Goal: Check status: Check status

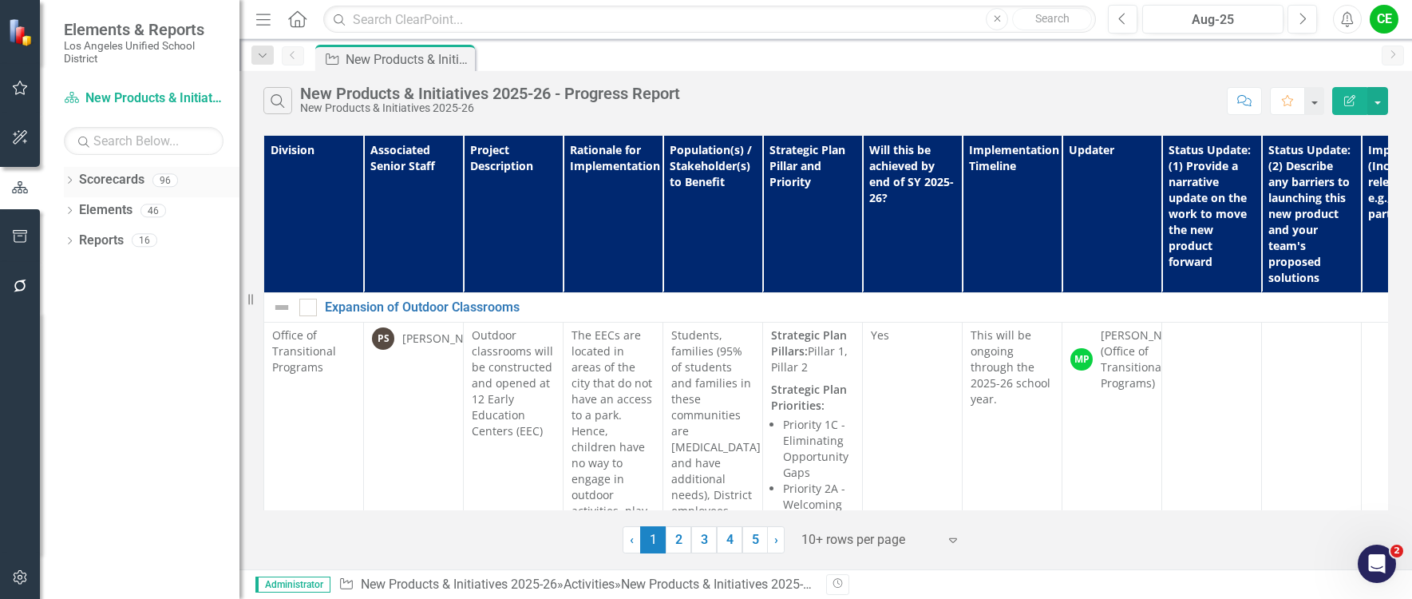
click at [67, 180] on icon "Dropdown" at bounding box center [69, 181] width 11 height 9
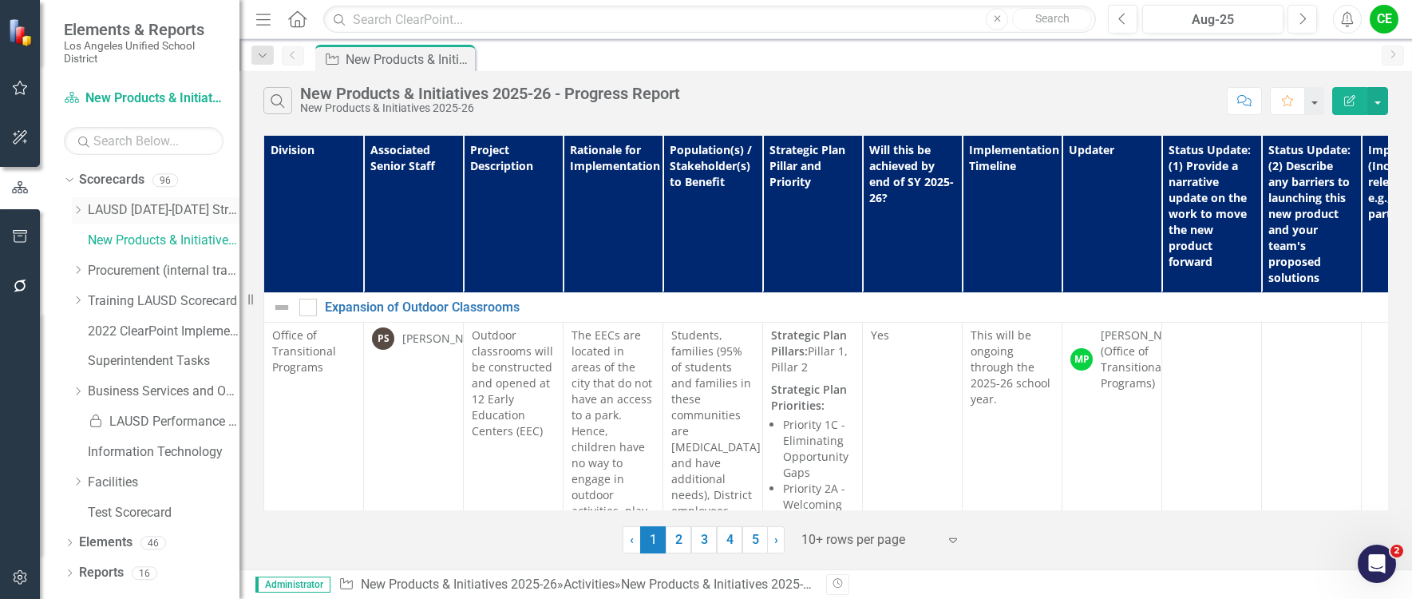
click at [76, 203] on div "Dropdown LAUSD [DATE]-[DATE] Strategic Plan" at bounding box center [156, 210] width 168 height 26
click at [77, 211] on icon "Dropdown" at bounding box center [78, 210] width 12 height 10
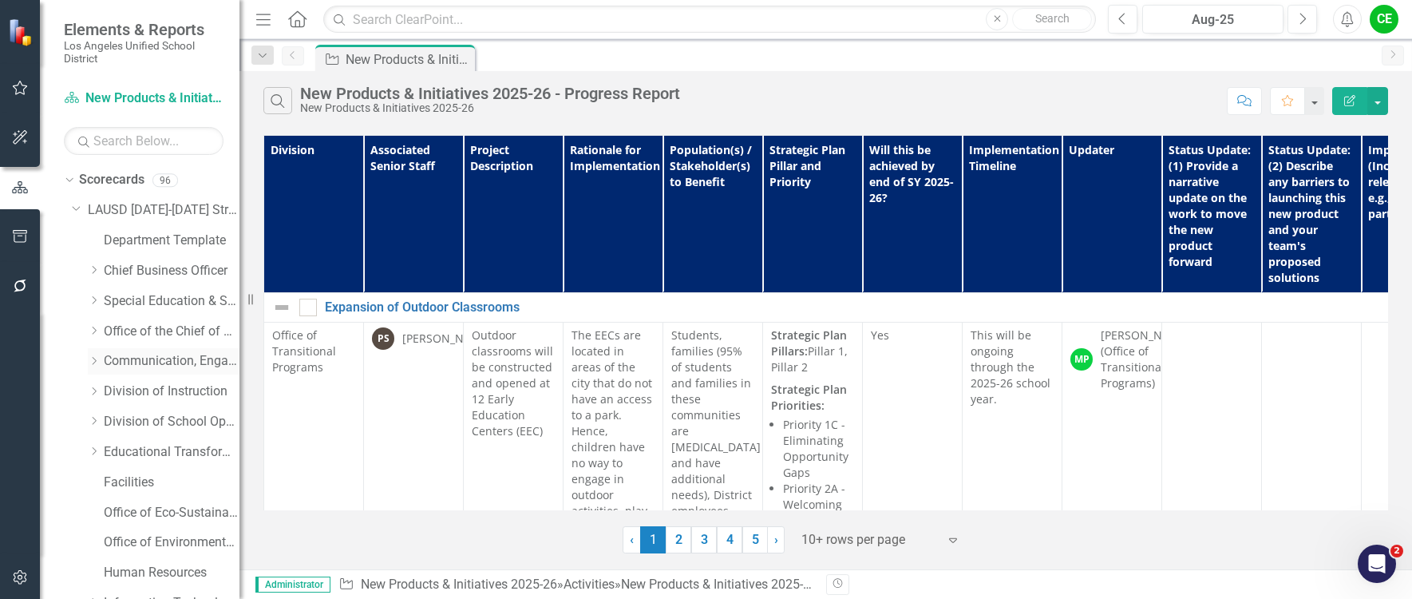
click at [93, 358] on icon "Dropdown" at bounding box center [94, 361] width 12 height 10
click at [156, 417] on link "Office of Communications and Media Relations" at bounding box center [180, 422] width 120 height 18
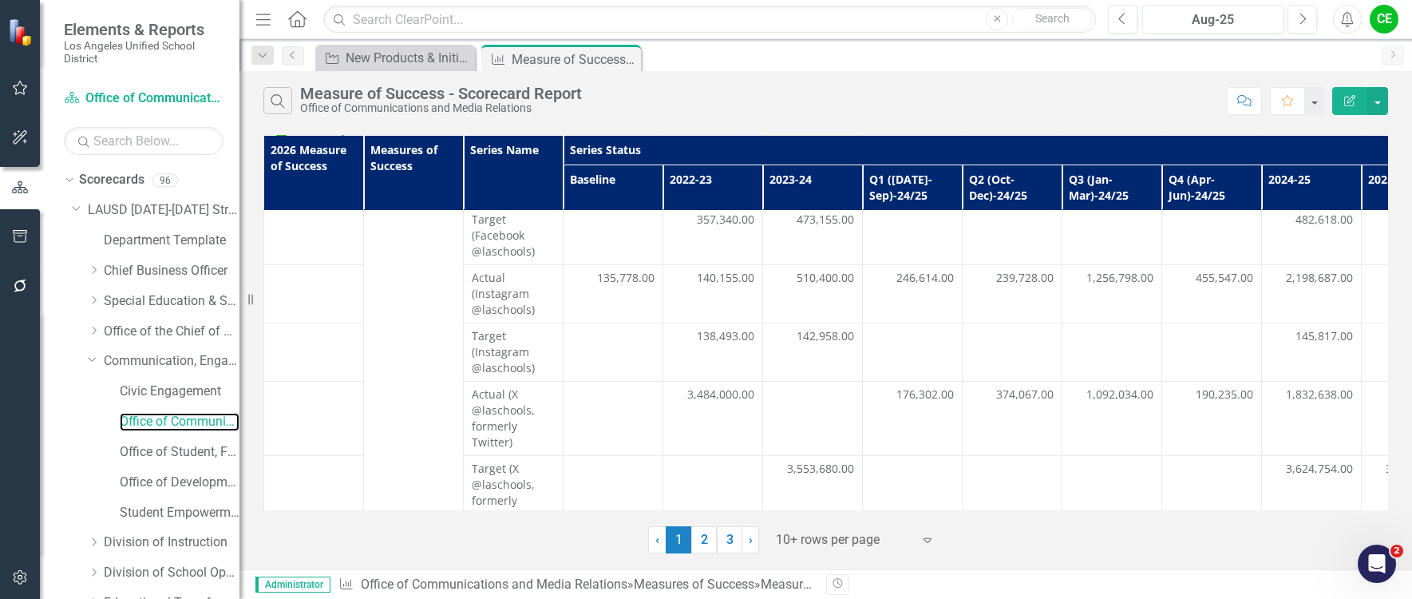
scroll to position [386, 0]
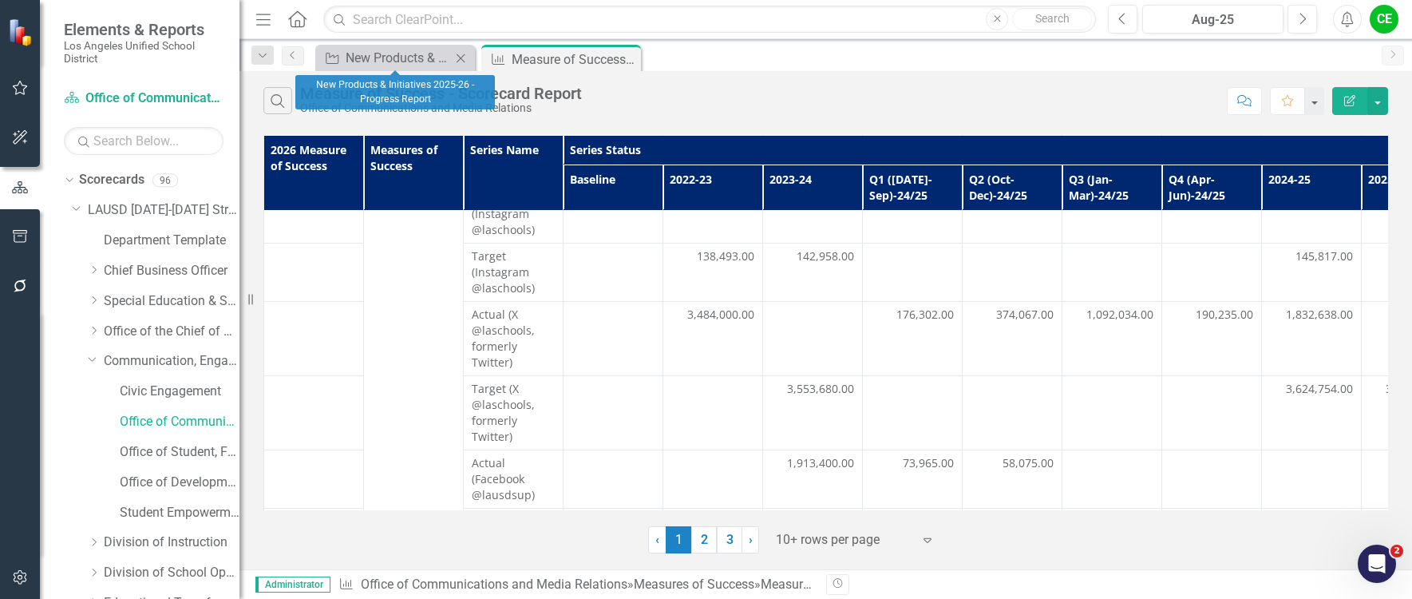
click at [461, 56] on icon "Close" at bounding box center [461, 58] width 16 height 13
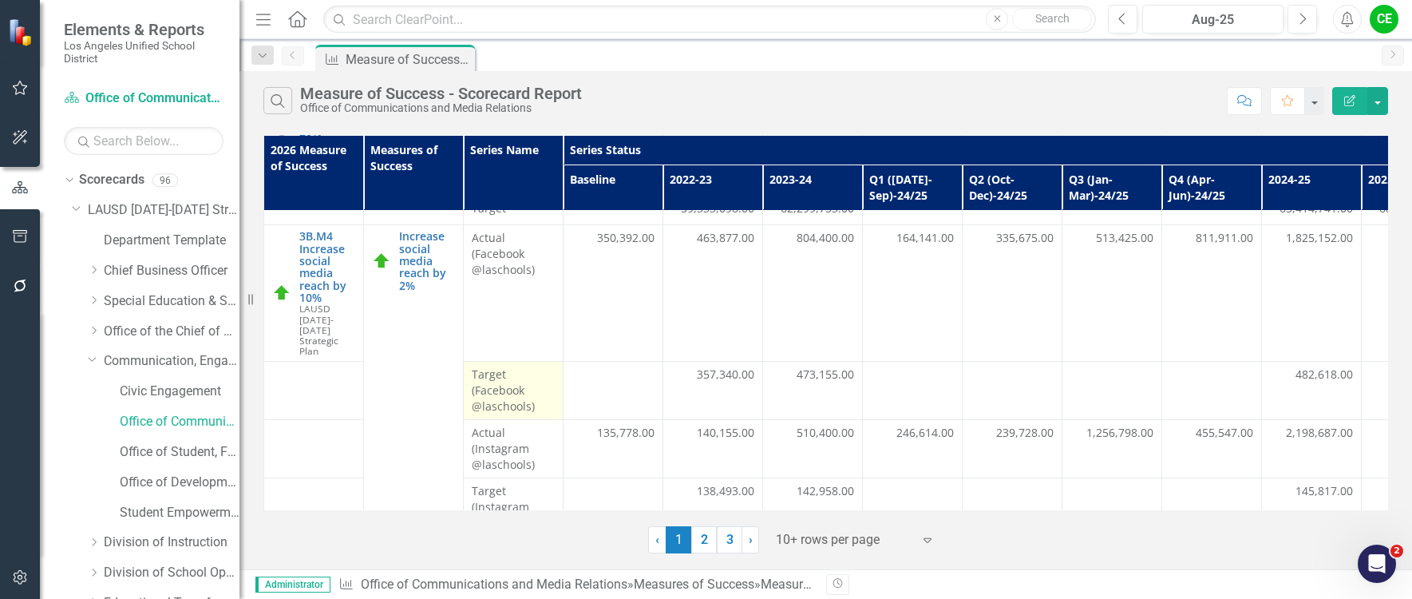
scroll to position [0, 0]
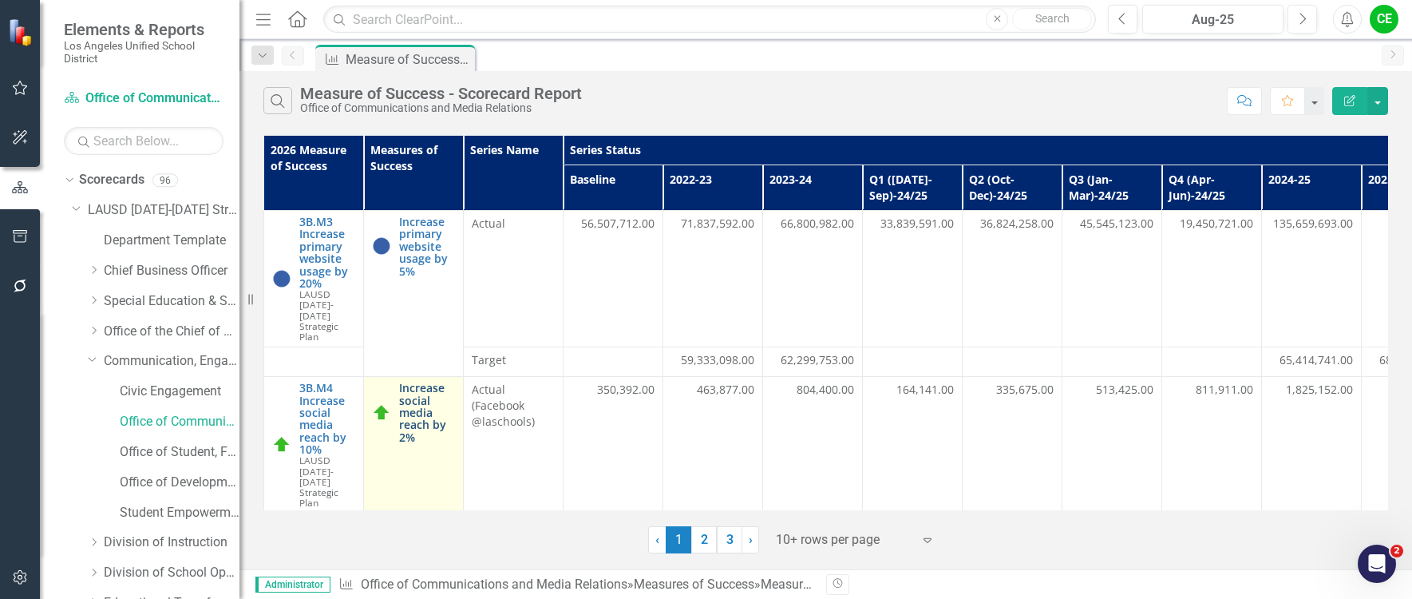
click at [434, 410] on link "Increase social media reach by 2%" at bounding box center [427, 412] width 56 height 61
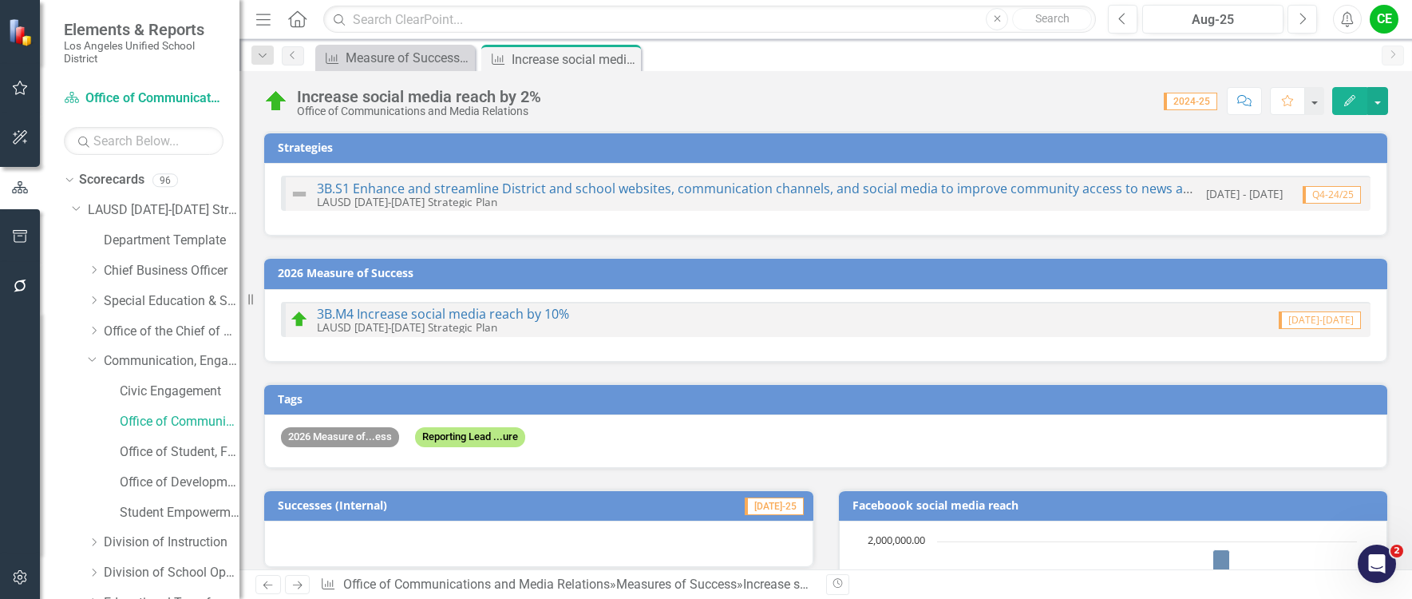
scroll to position [1204, 0]
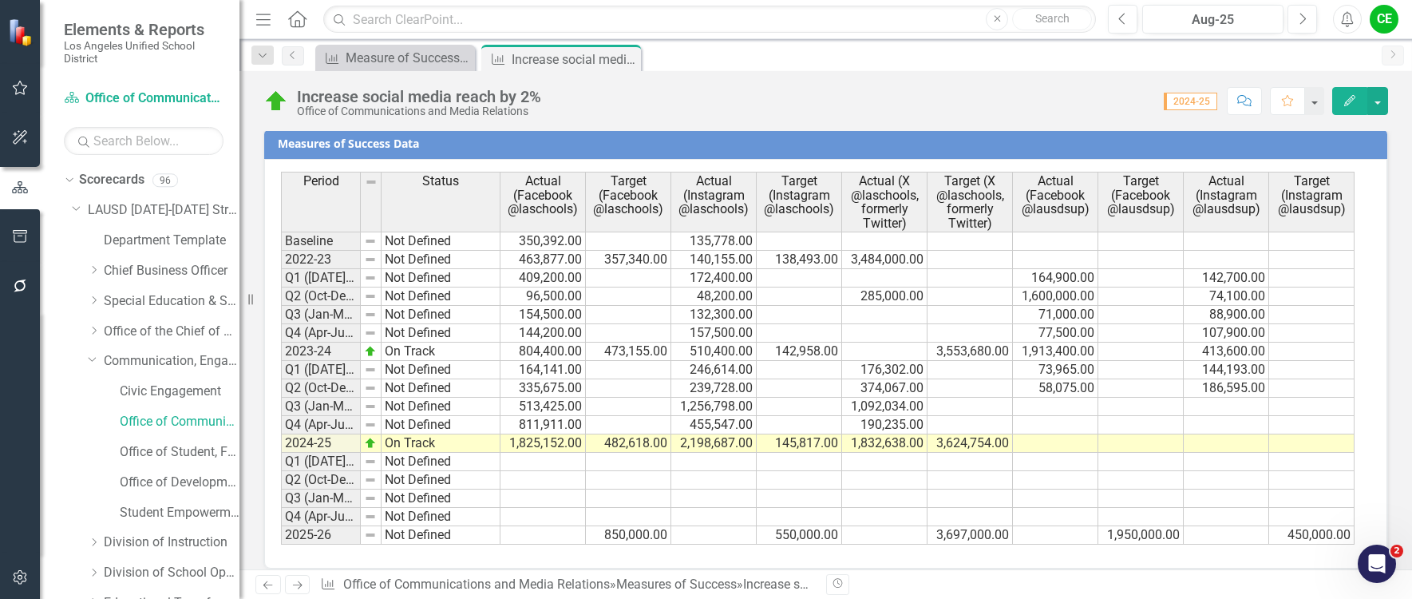
click at [1061, 434] on td at bounding box center [1055, 443] width 85 height 18
